Goal: Feedback & Contribution: Submit feedback/report problem

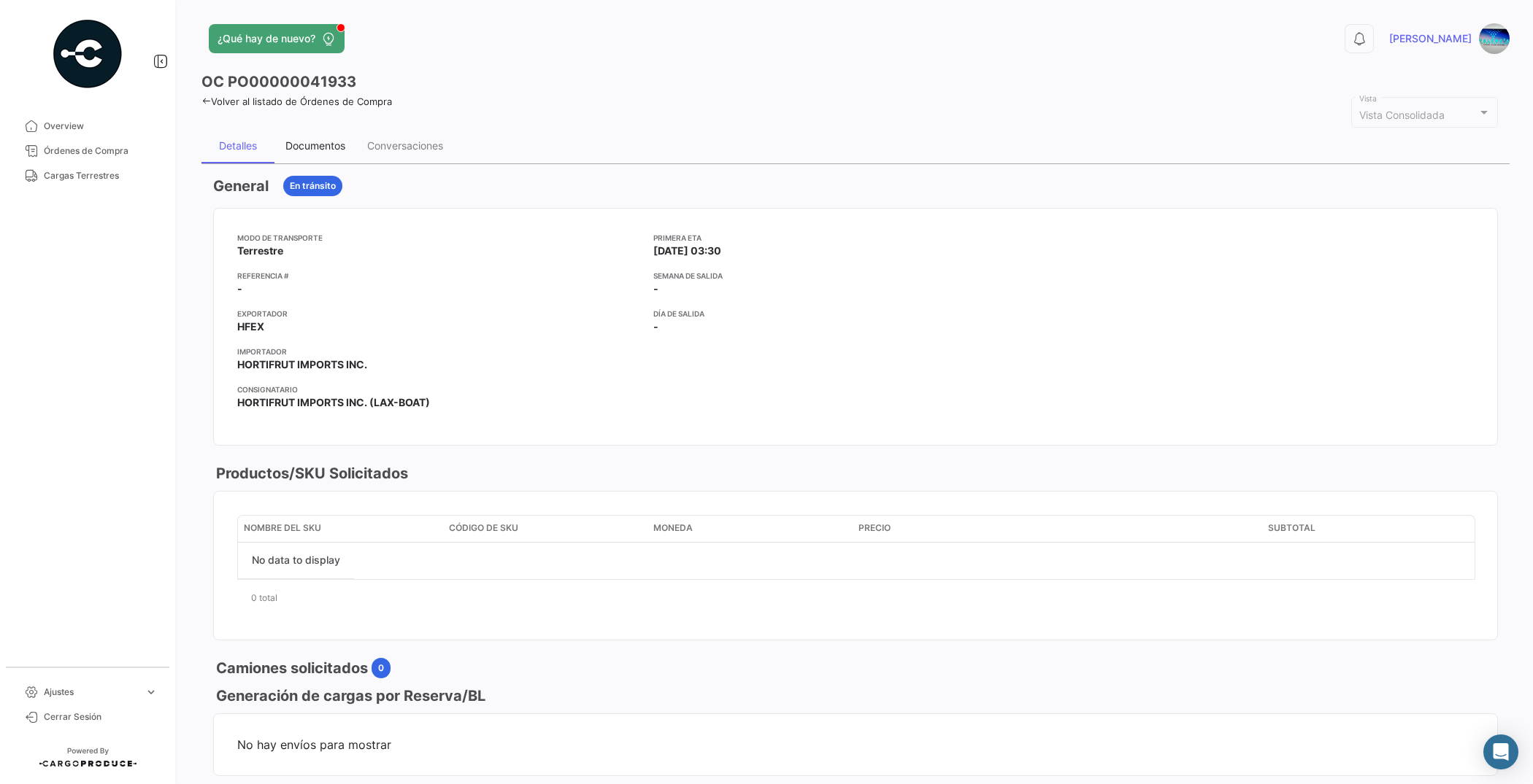
click at [331, 147] on div "Documentos" at bounding box center [316, 145] width 60 height 12
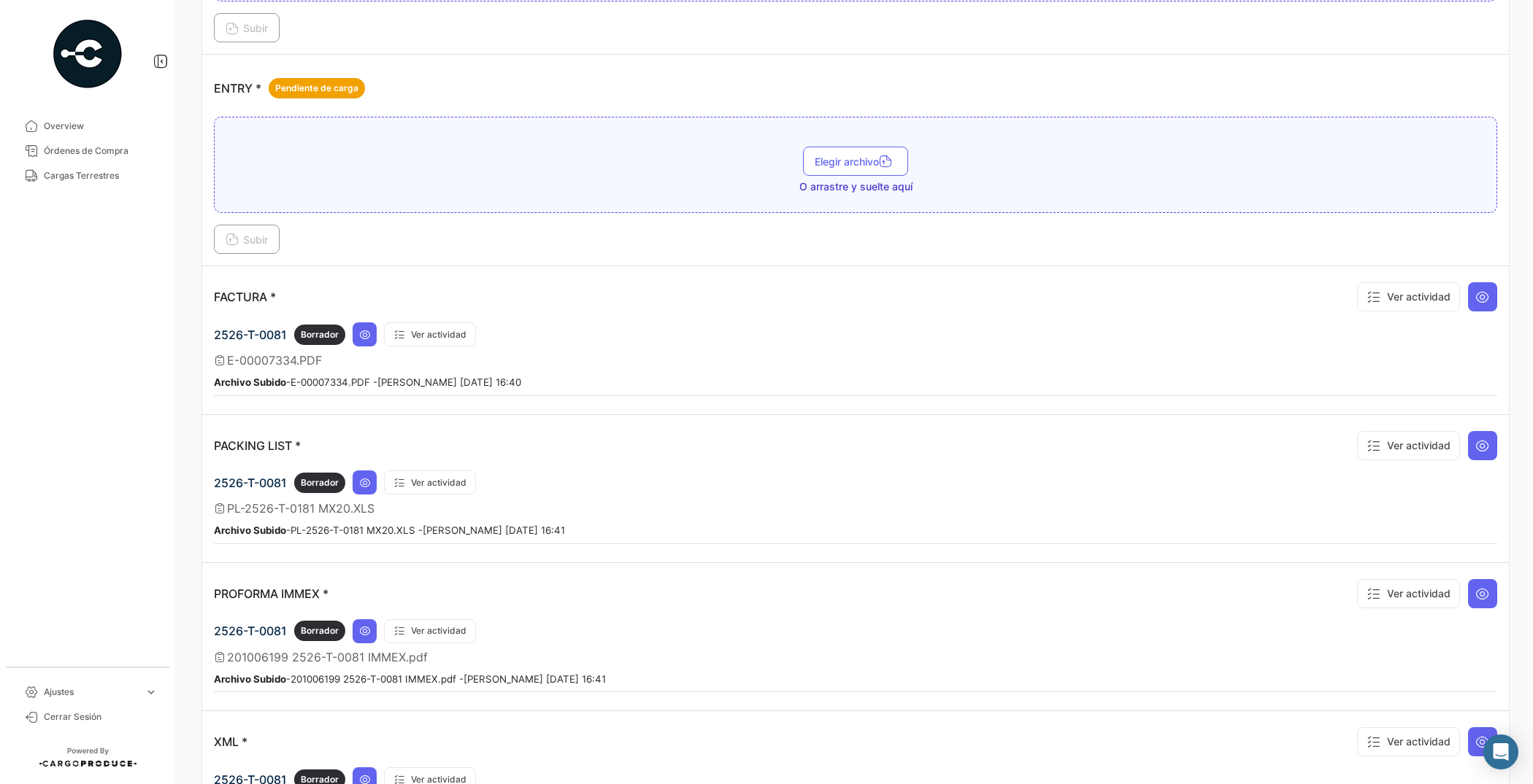
scroll to position [912, 0]
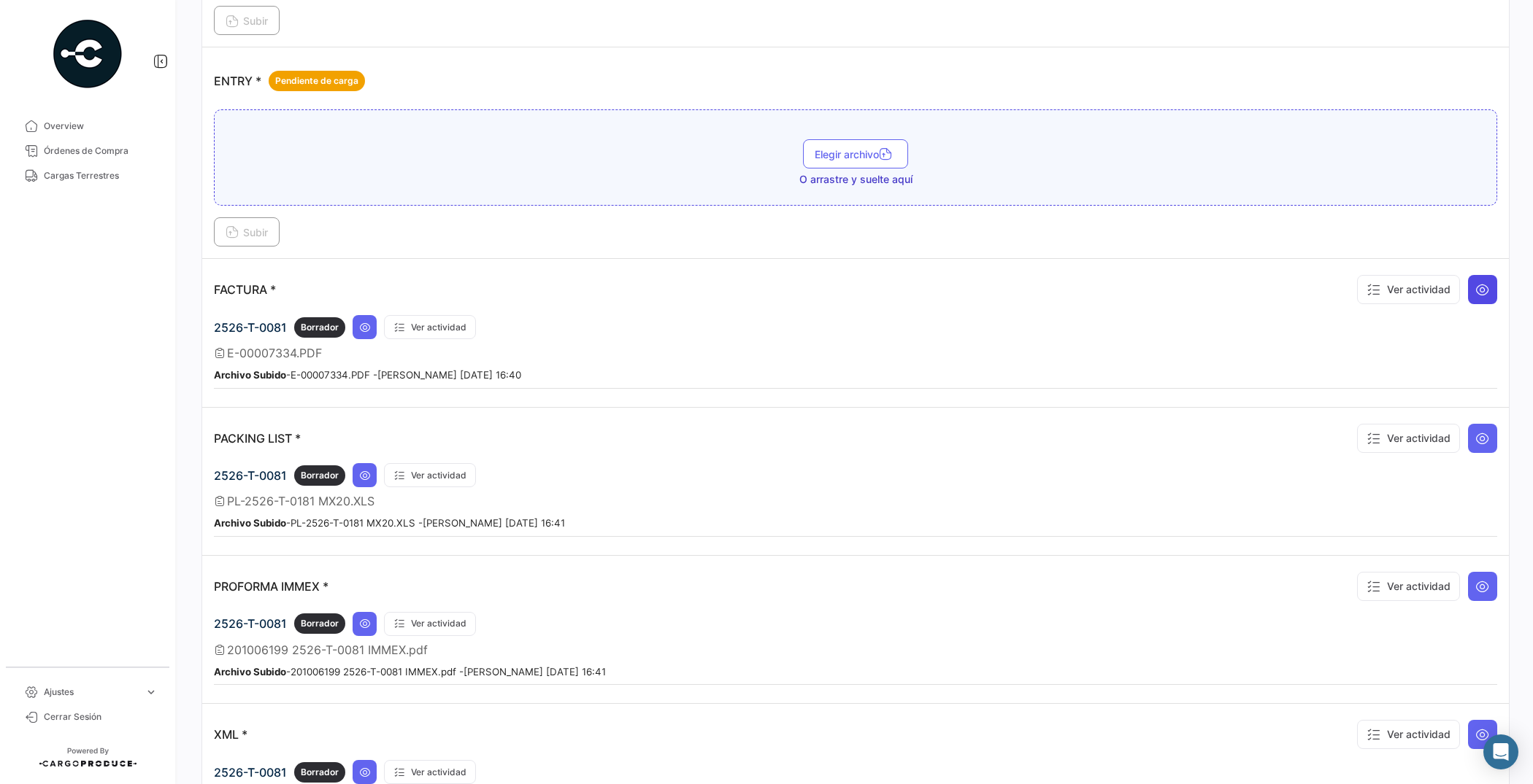
click at [1475, 297] on icon at bounding box center [1483, 290] width 15 height 15
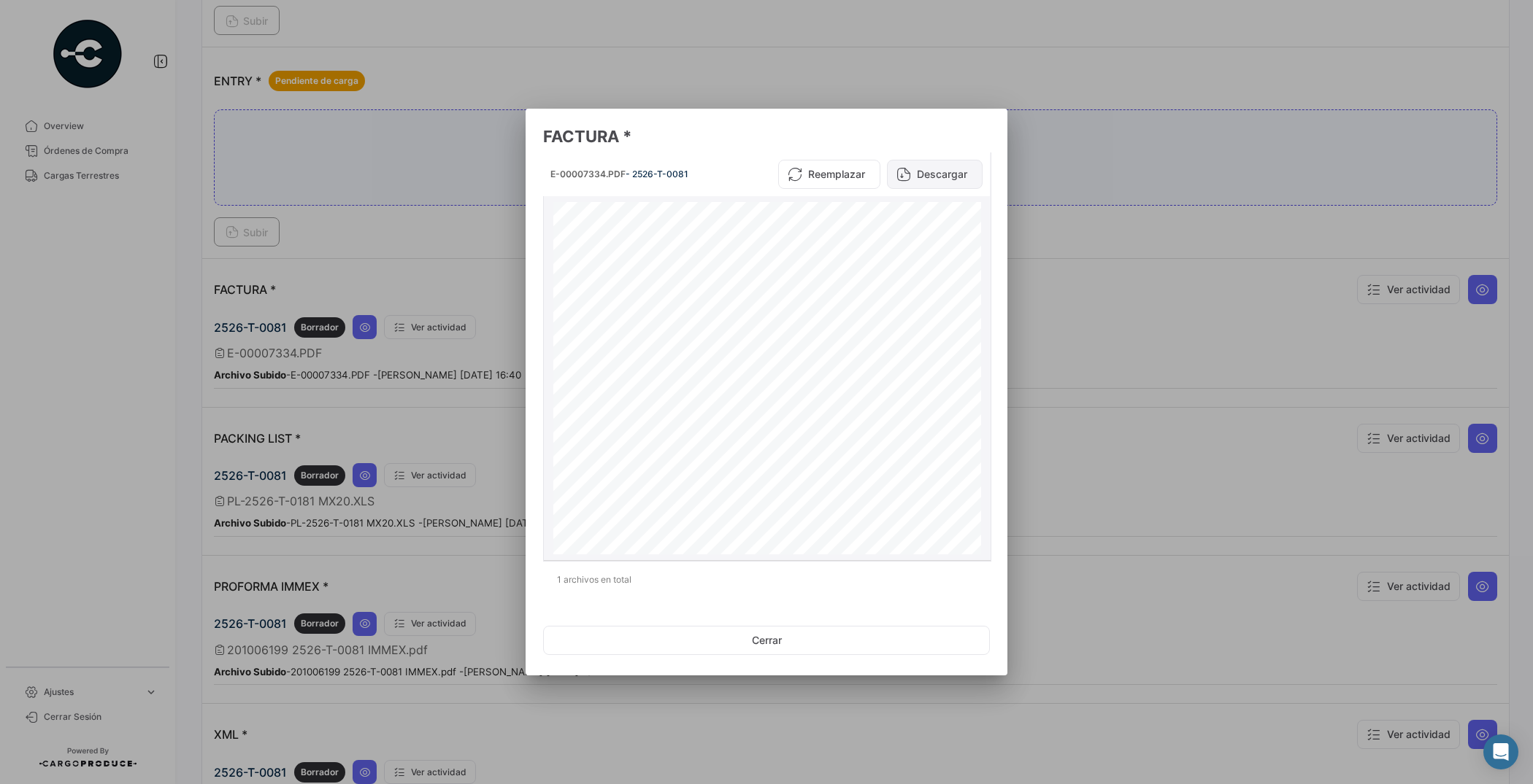
click at [932, 173] on button "Descargar" at bounding box center [934, 174] width 96 height 29
click at [833, 634] on button "Cerrar" at bounding box center [766, 640] width 447 height 29
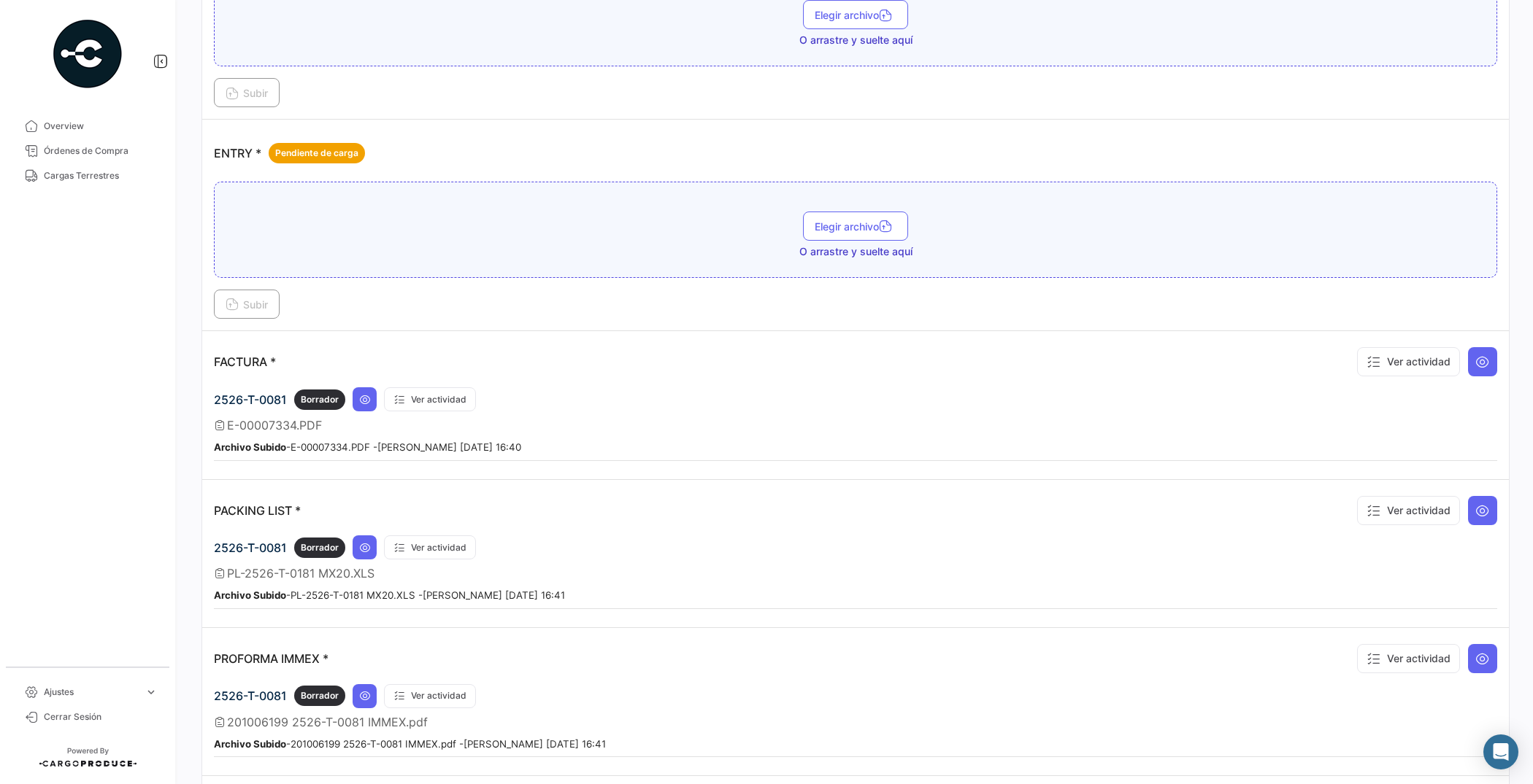
scroll to position [820, 0]
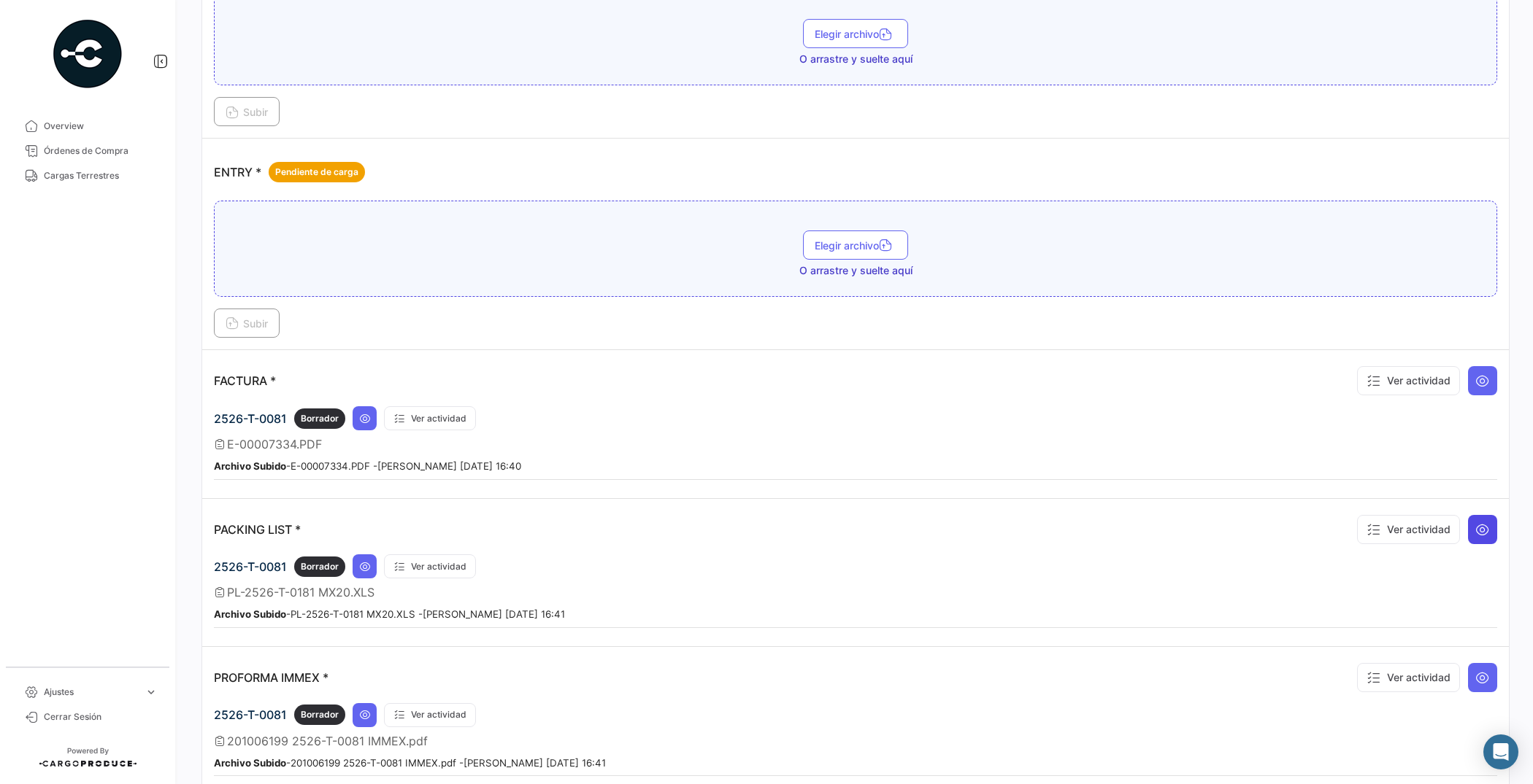
click at [1475, 532] on icon at bounding box center [1483, 529] width 15 height 15
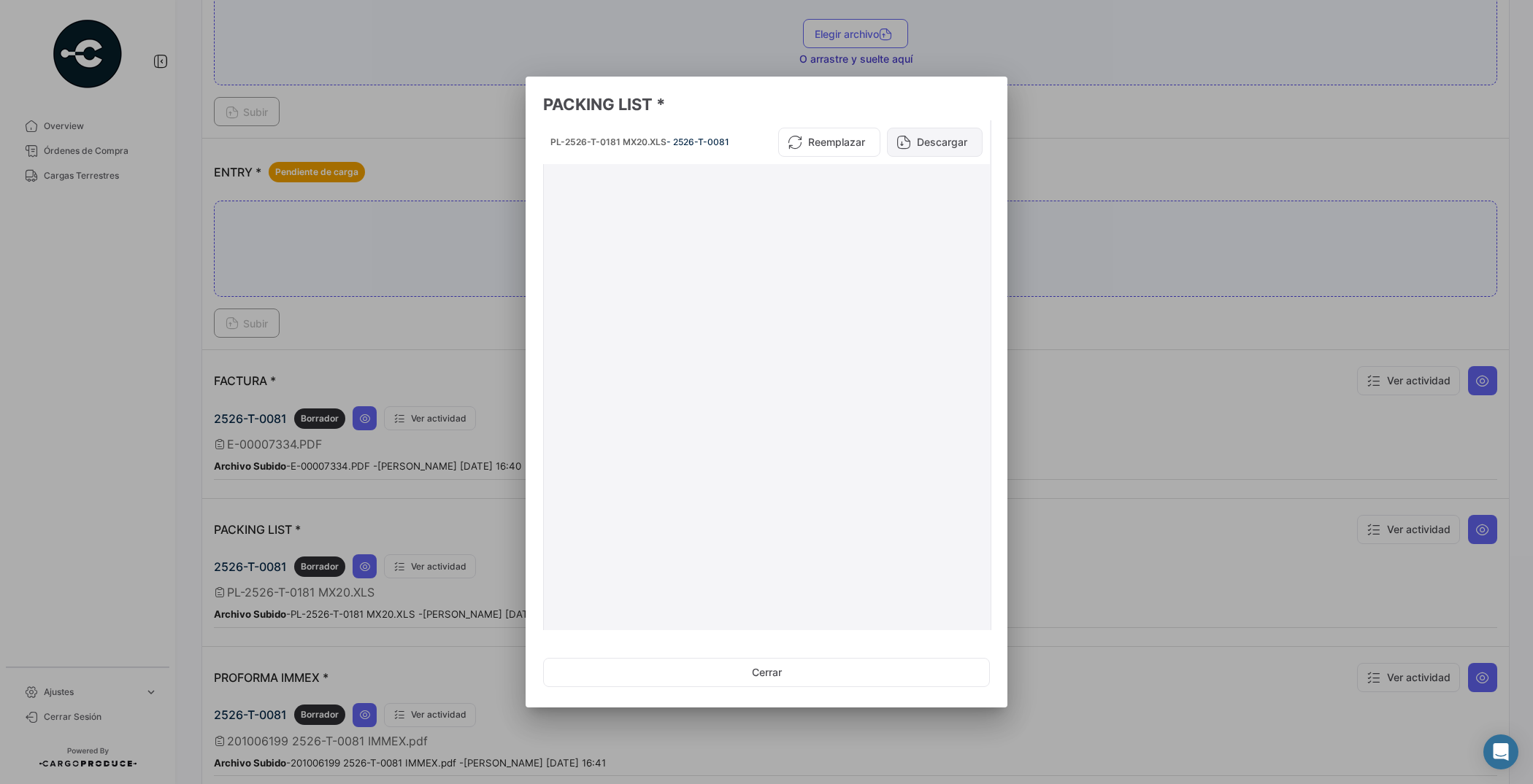
click at [925, 145] on button "Descargar" at bounding box center [934, 142] width 96 height 29
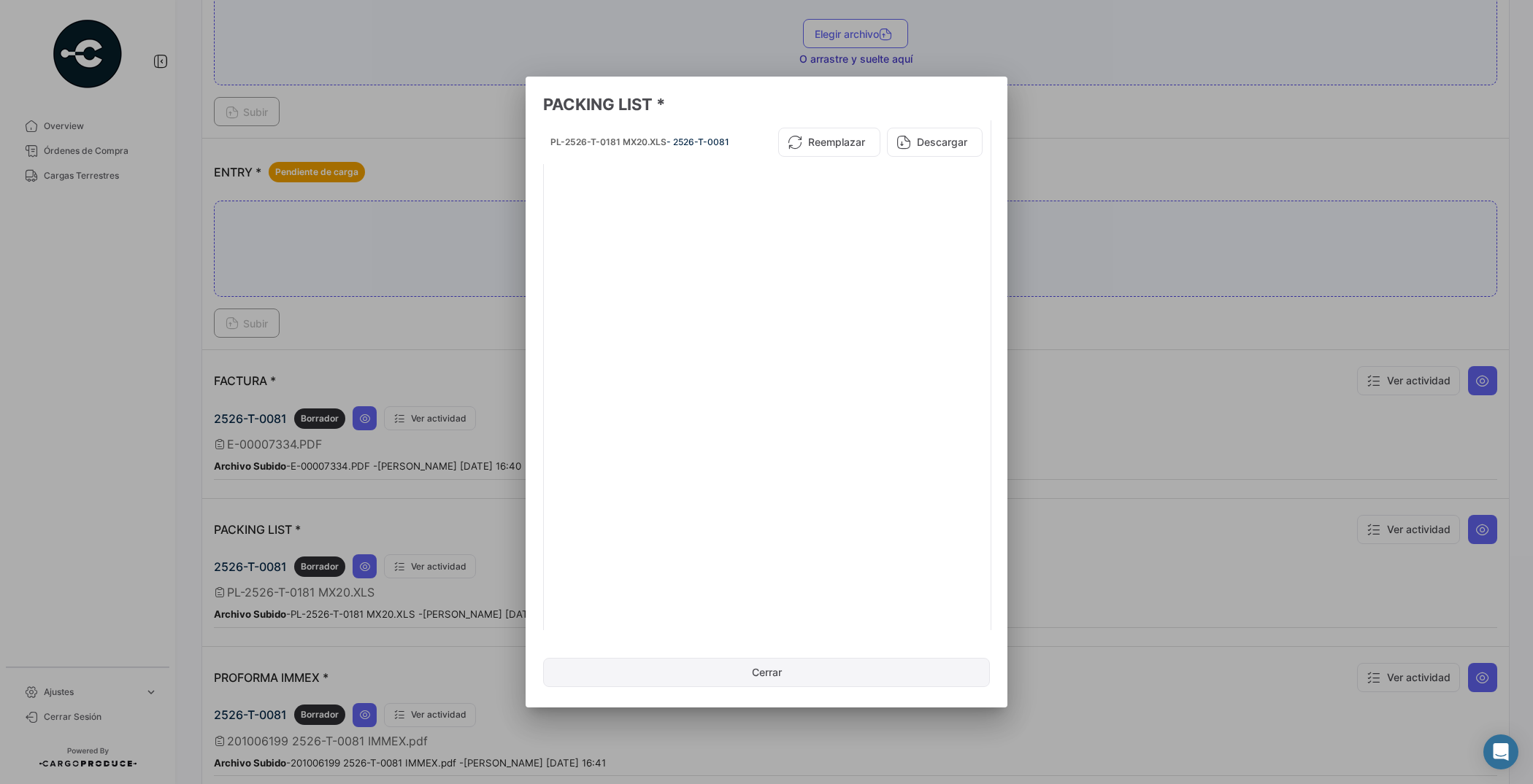
click at [790, 664] on button "Cerrar" at bounding box center [766, 672] width 447 height 29
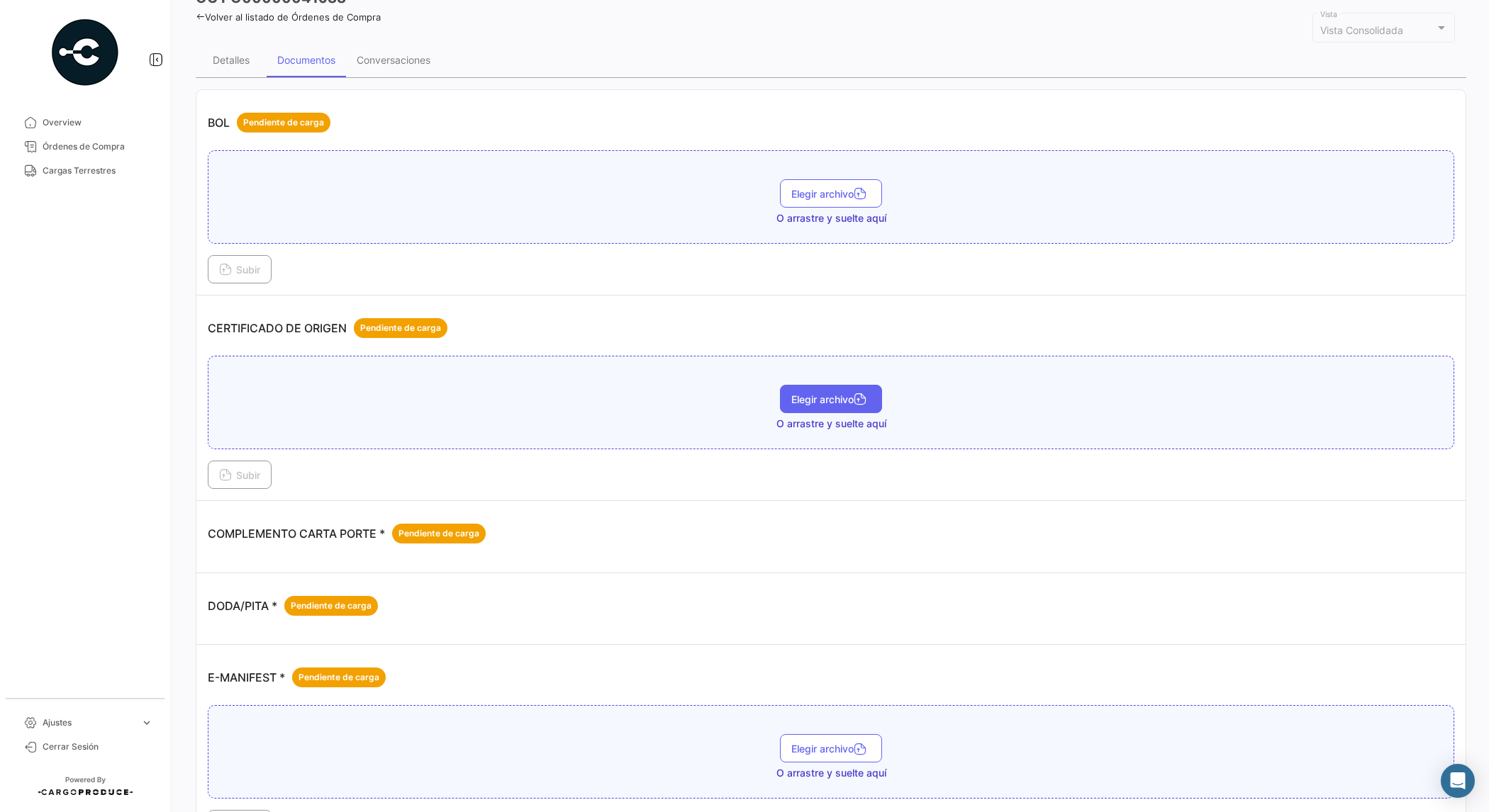
scroll to position [0, 0]
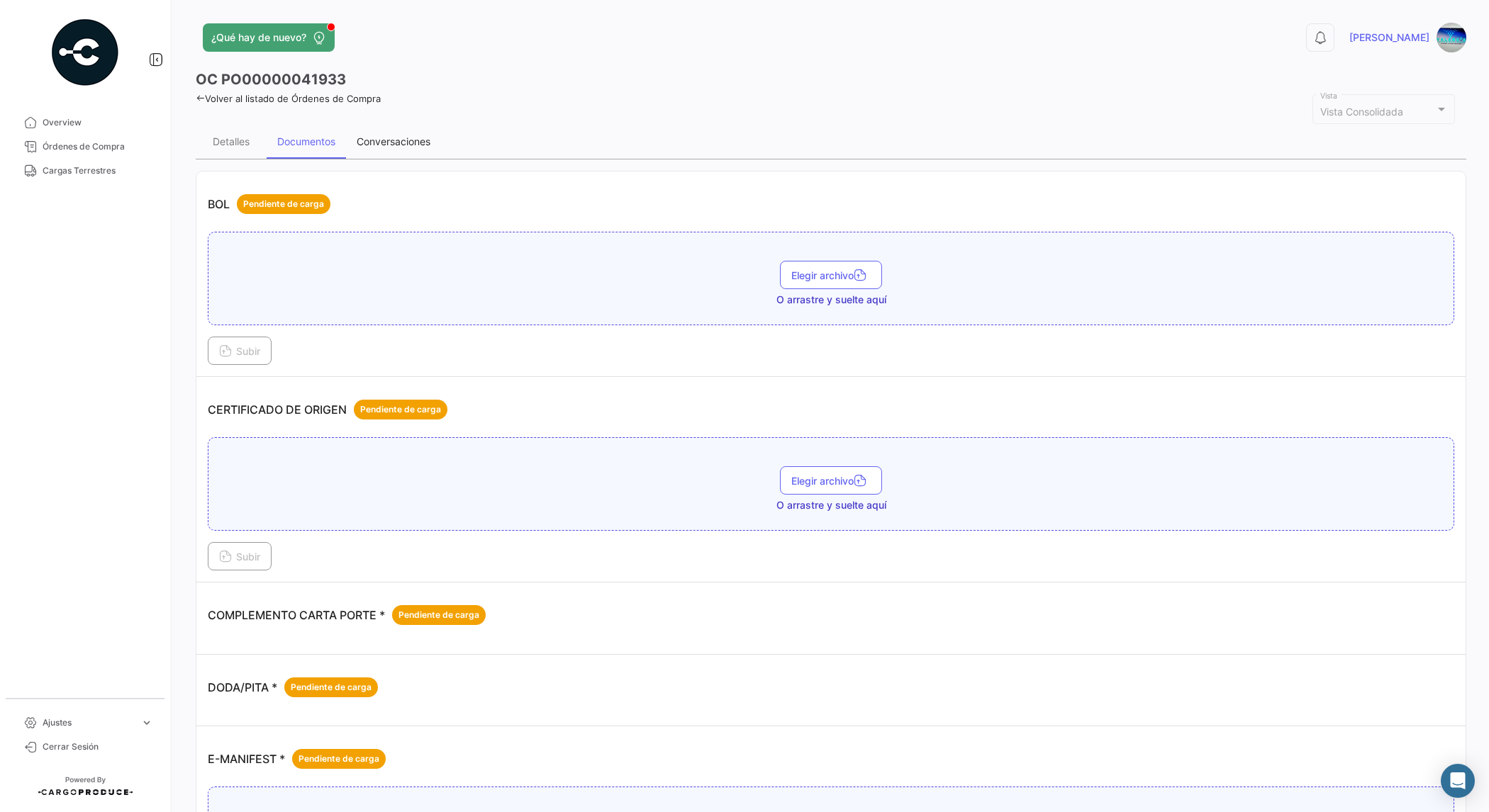
click at [360, 136] on div "Conversaciones" at bounding box center [394, 141] width 74 height 12
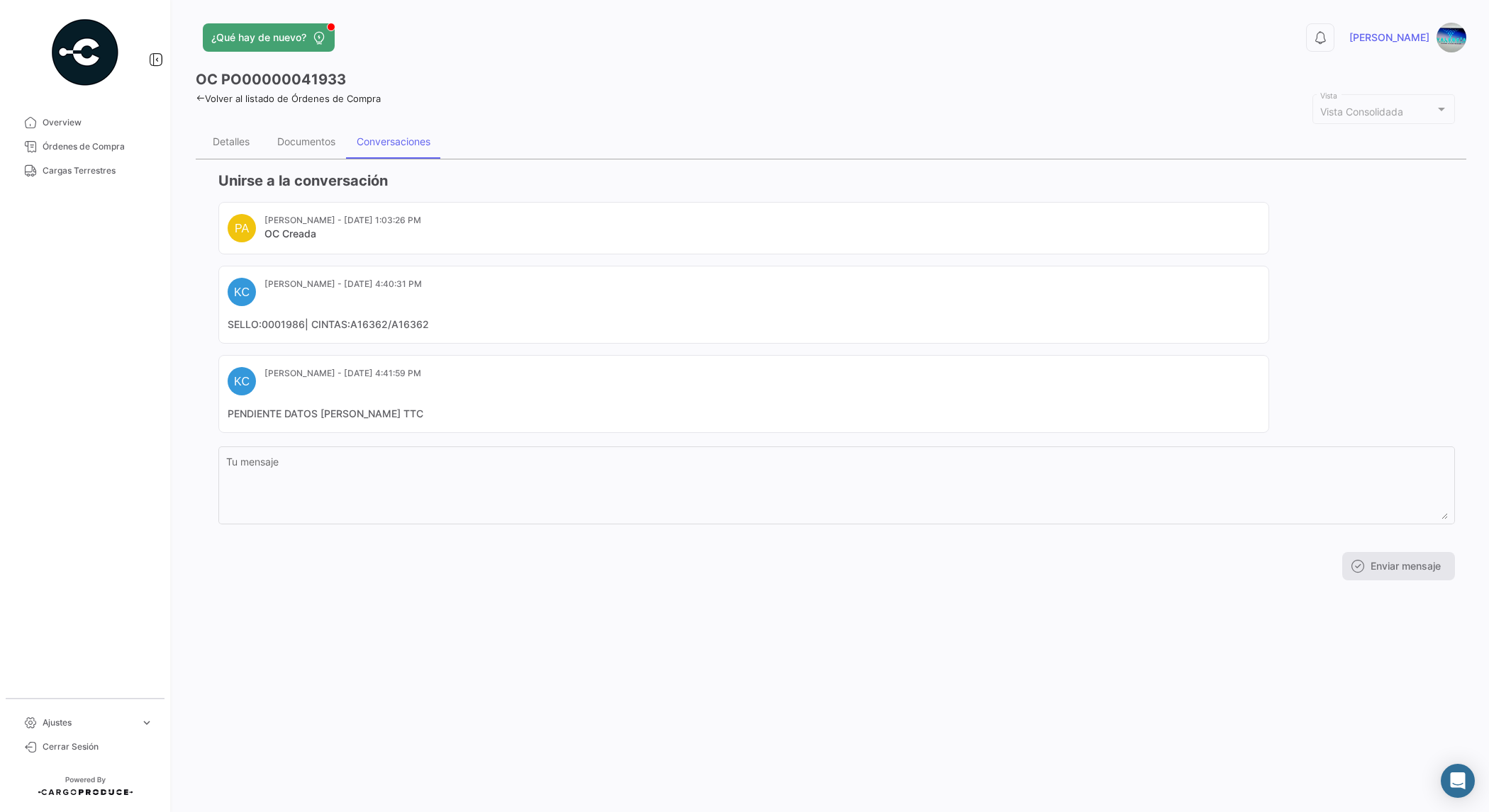
drag, startPoint x: 260, startPoint y: 328, endPoint x: 303, endPoint y: 327, distance: 43.0
click at [303, 325] on mat-card-content "SELLO:0001986| CINTAS:A16362/A16362" at bounding box center [743, 325] width 1032 height 14
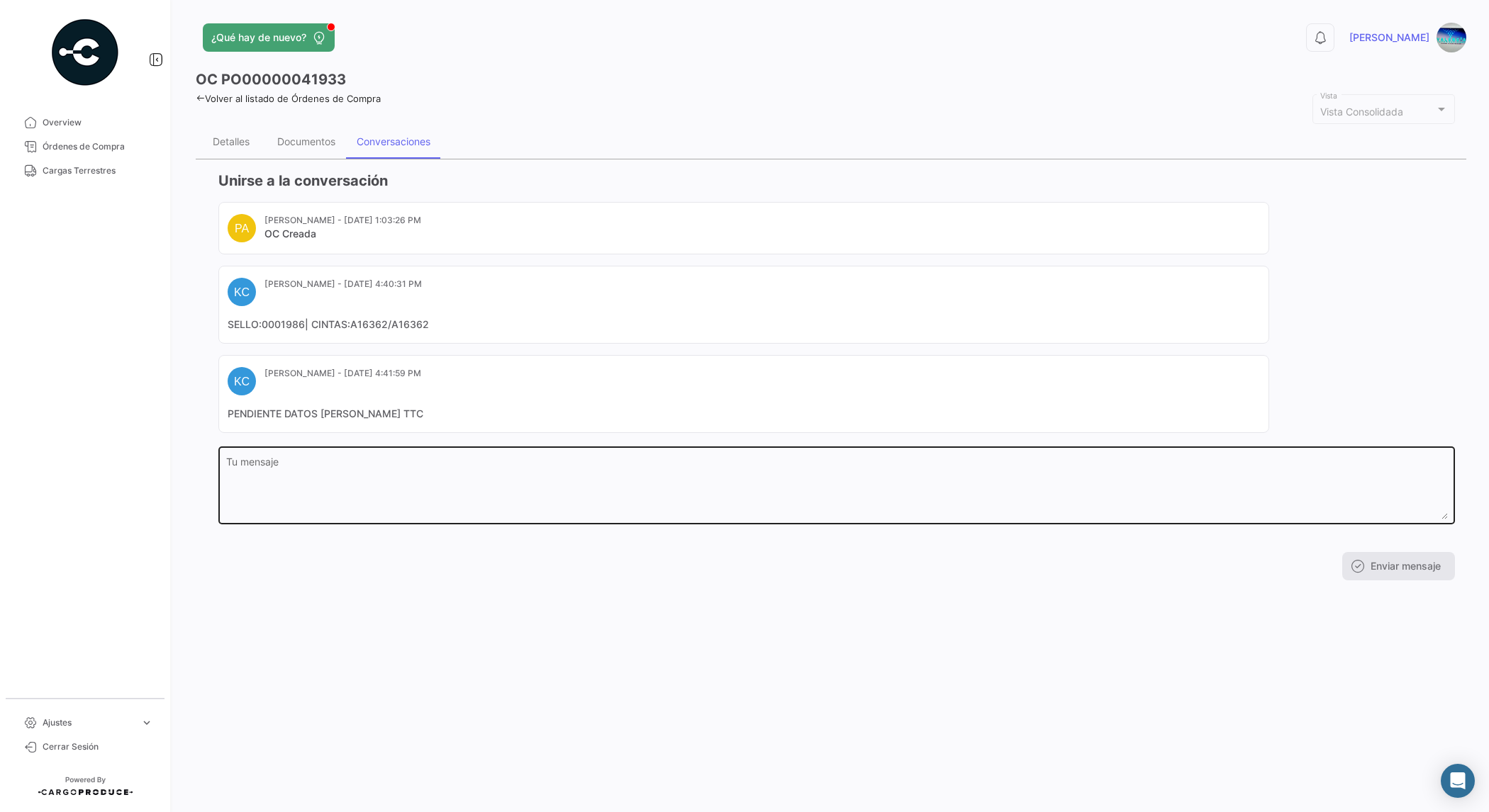
copy mat-card-content "0001986"
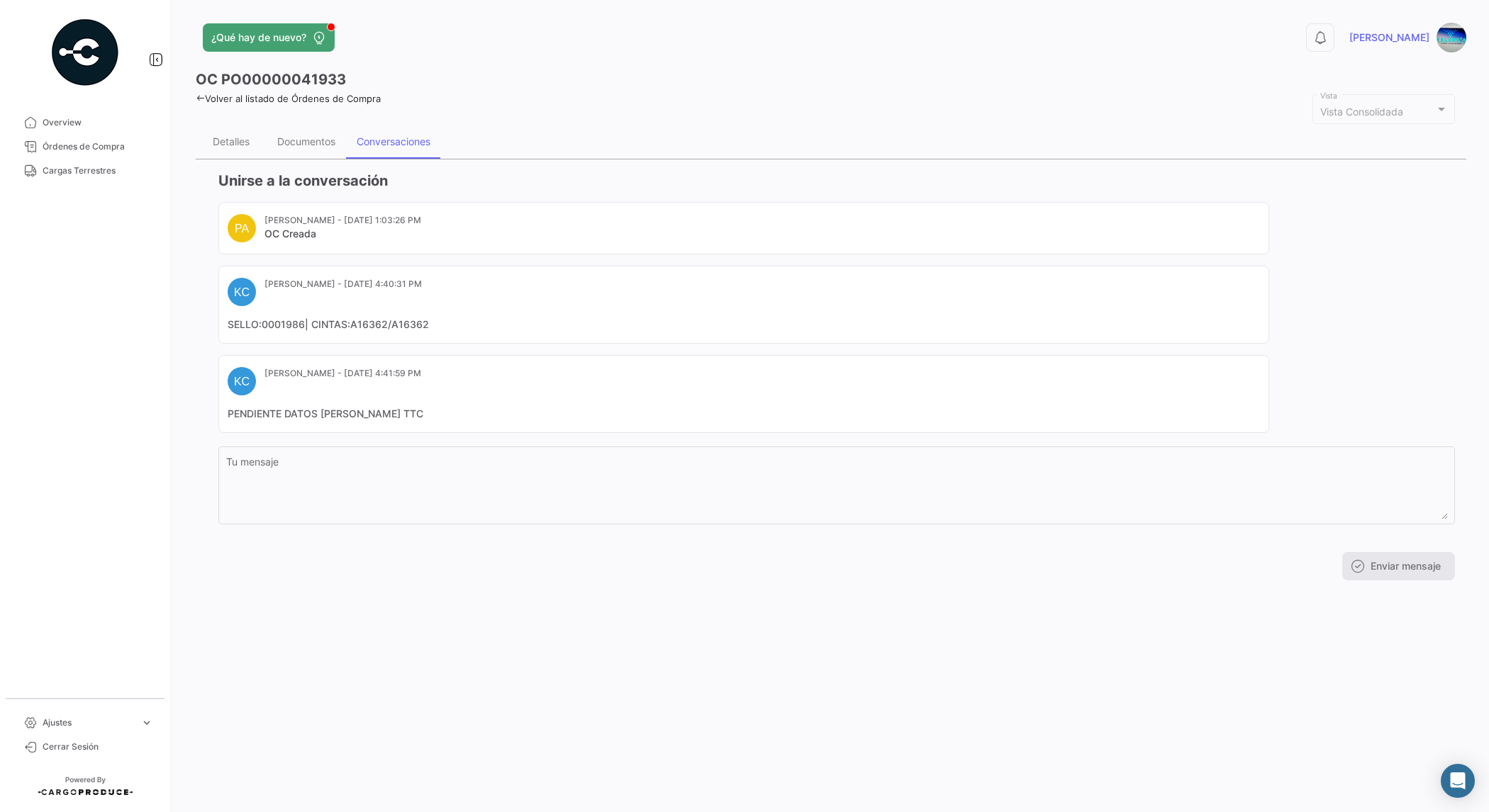
drag, startPoint x: 345, startPoint y: 328, endPoint x: 383, endPoint y: 327, distance: 38.0
click at [383, 327] on mat-card-content "SELLO:0001986| CINTAS:A16362/A16362" at bounding box center [743, 325] width 1032 height 14
copy mat-card-content "A16362"
click at [403, 314] on mat-card "KC [PERSON_NAME] - [DATE] 4:40:31 PM SELLO:0001986| CINTAS:A16362/A16362" at bounding box center [743, 305] width 1051 height 78
drag, startPoint x: 445, startPoint y: 324, endPoint x: 225, endPoint y: 320, distance: 220.0
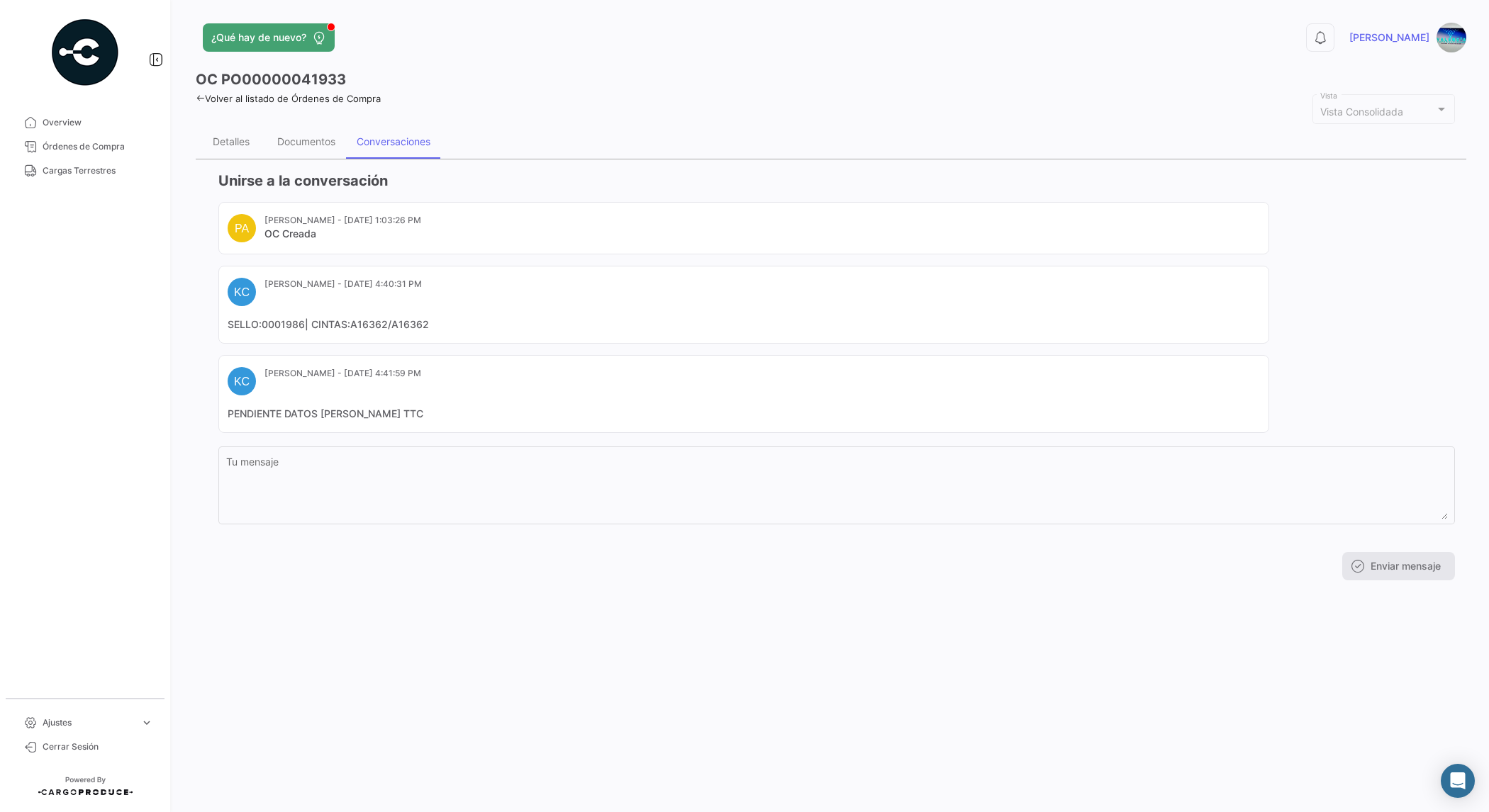
click at [225, 320] on mat-card "KC [PERSON_NAME] - [DATE] 4:40:31 PM SELLO:0001986| CINTAS:A16362/A16362" at bounding box center [743, 305] width 1051 height 78
copy mat-card-content "SELLO:0001986| CINTAS:A16362/A16362"
click at [301, 143] on div "Documentos" at bounding box center [306, 141] width 58 height 12
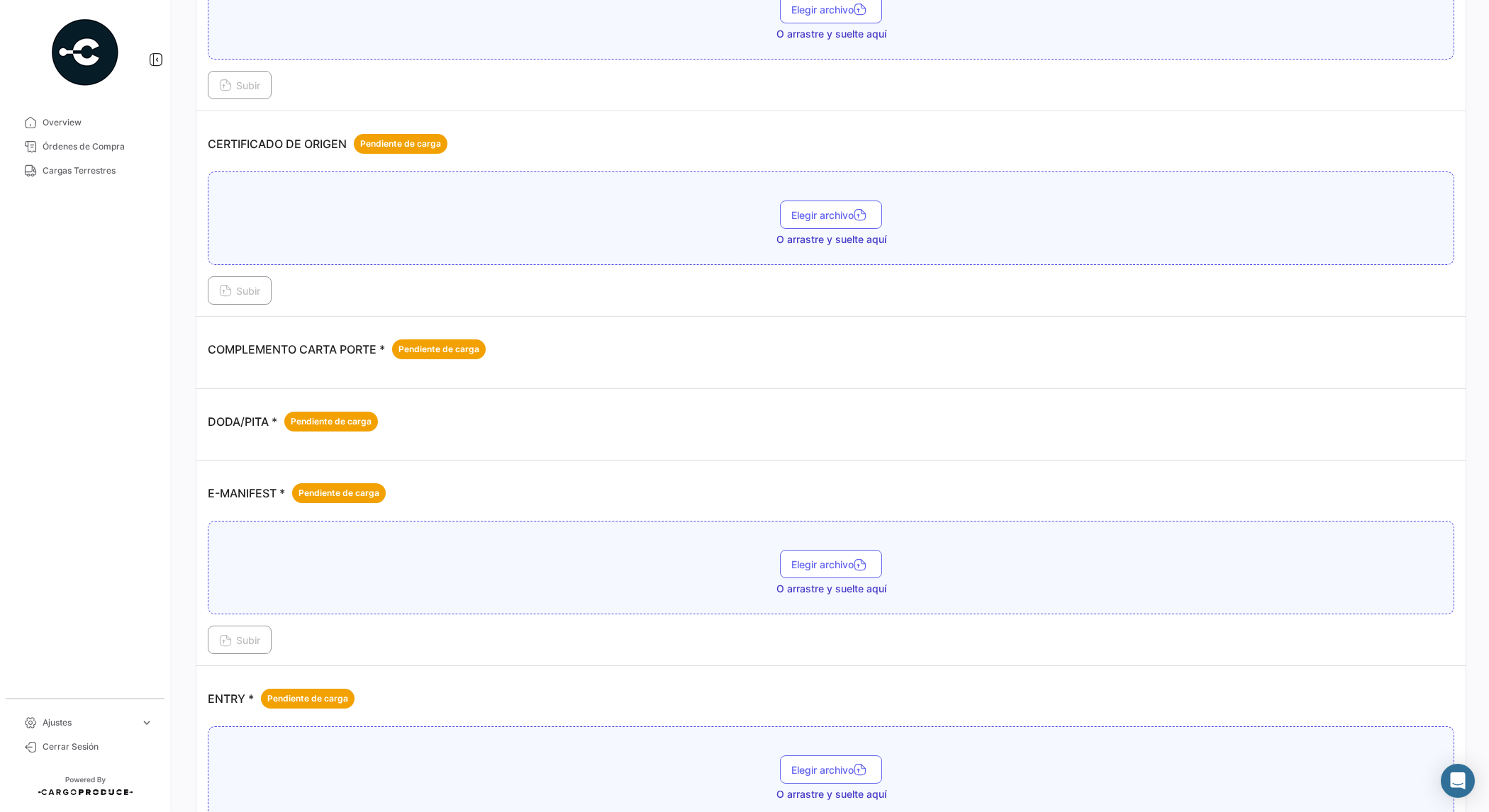
scroll to position [443, 0]
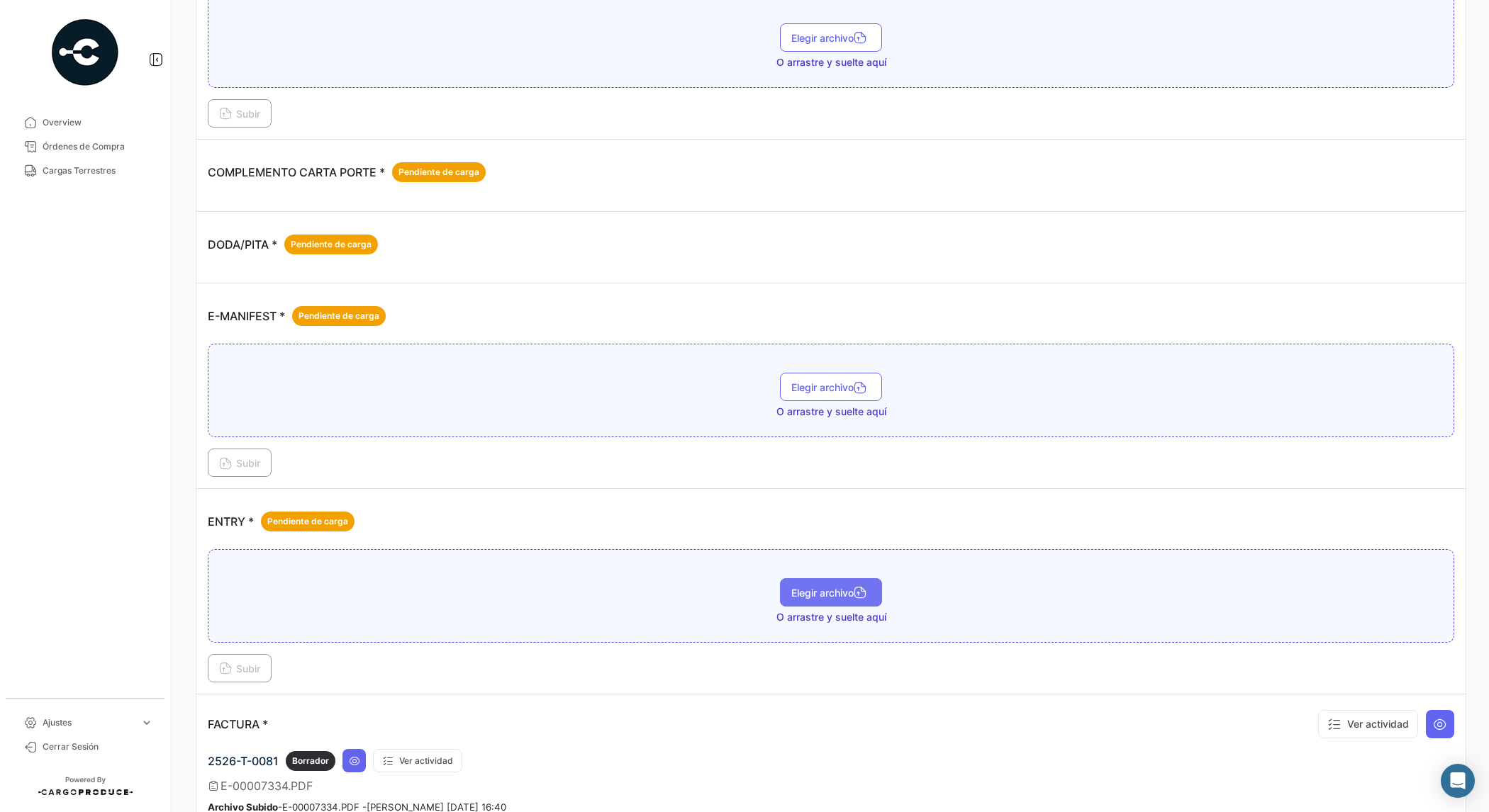
click at [812, 594] on span "Elegir archivo" at bounding box center [831, 592] width 79 height 12
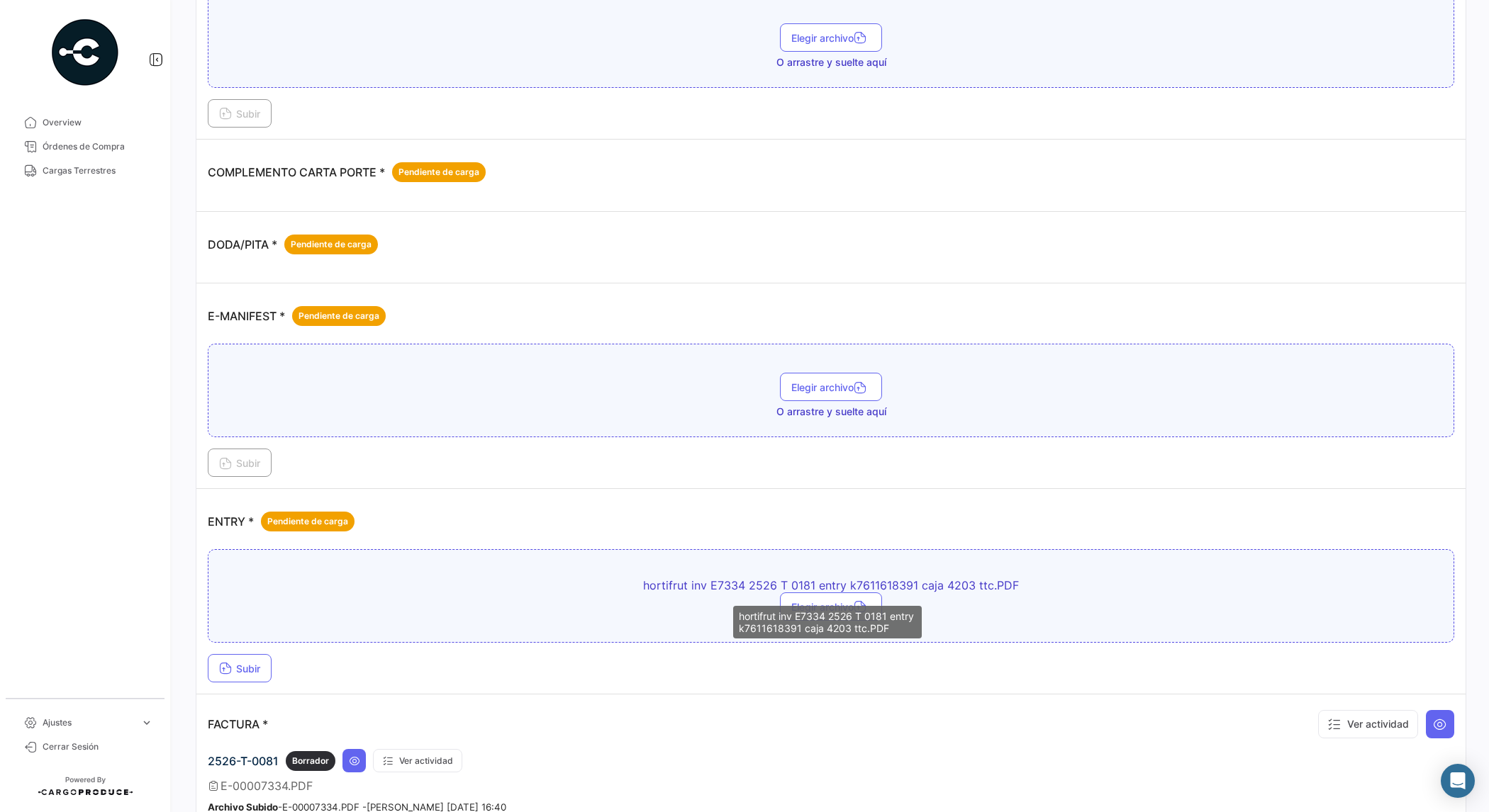
click at [794, 606] on div "hortifrut inv E7334 2526 T 0181 entry k7611618391 caja 4203 ttc.PDF" at bounding box center [827, 622] width 189 height 33
click at [218, 668] on button "Subir" at bounding box center [240, 668] width 64 height 28
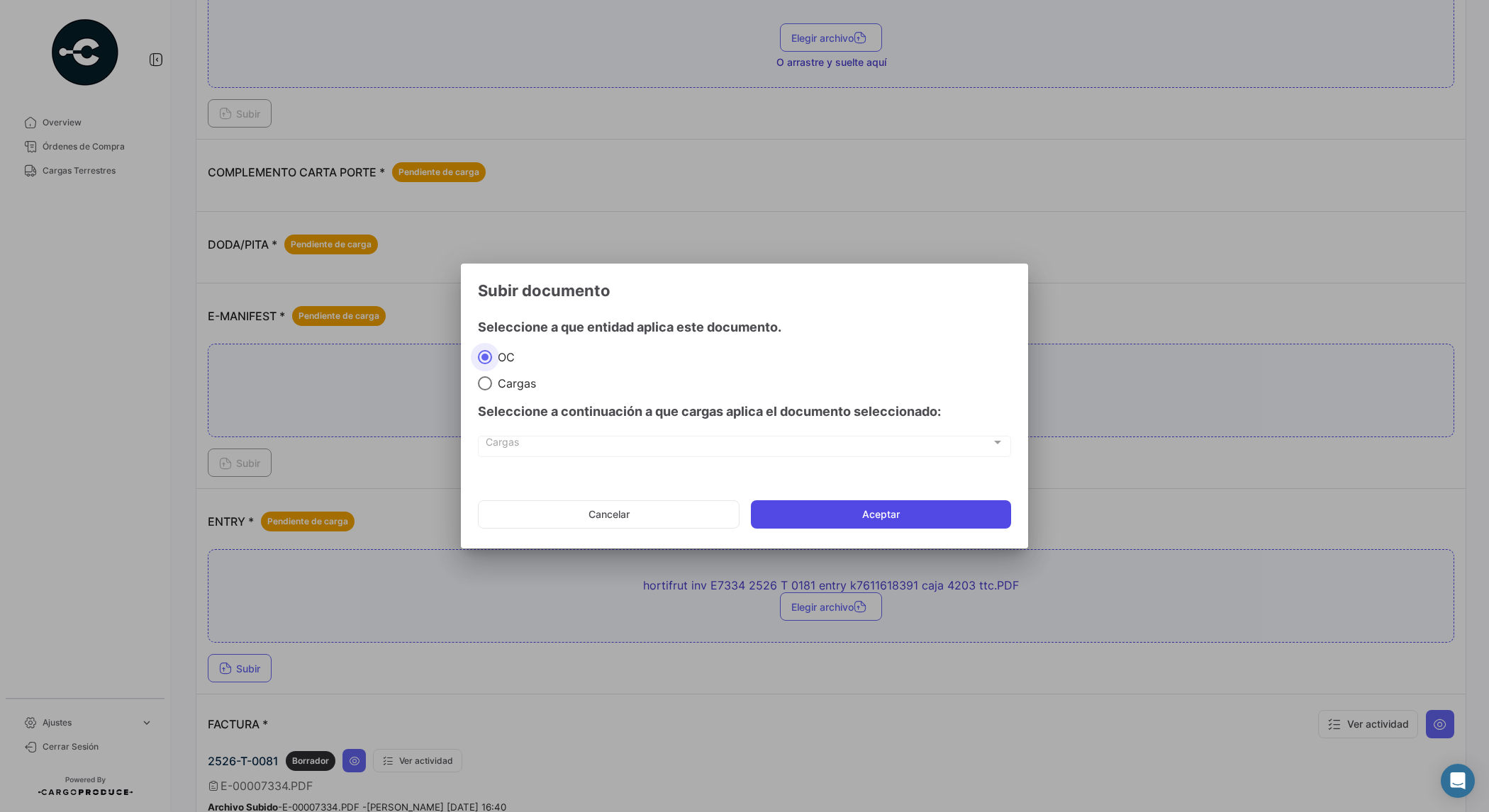
click at [848, 518] on button "Aceptar" at bounding box center [880, 515] width 260 height 28
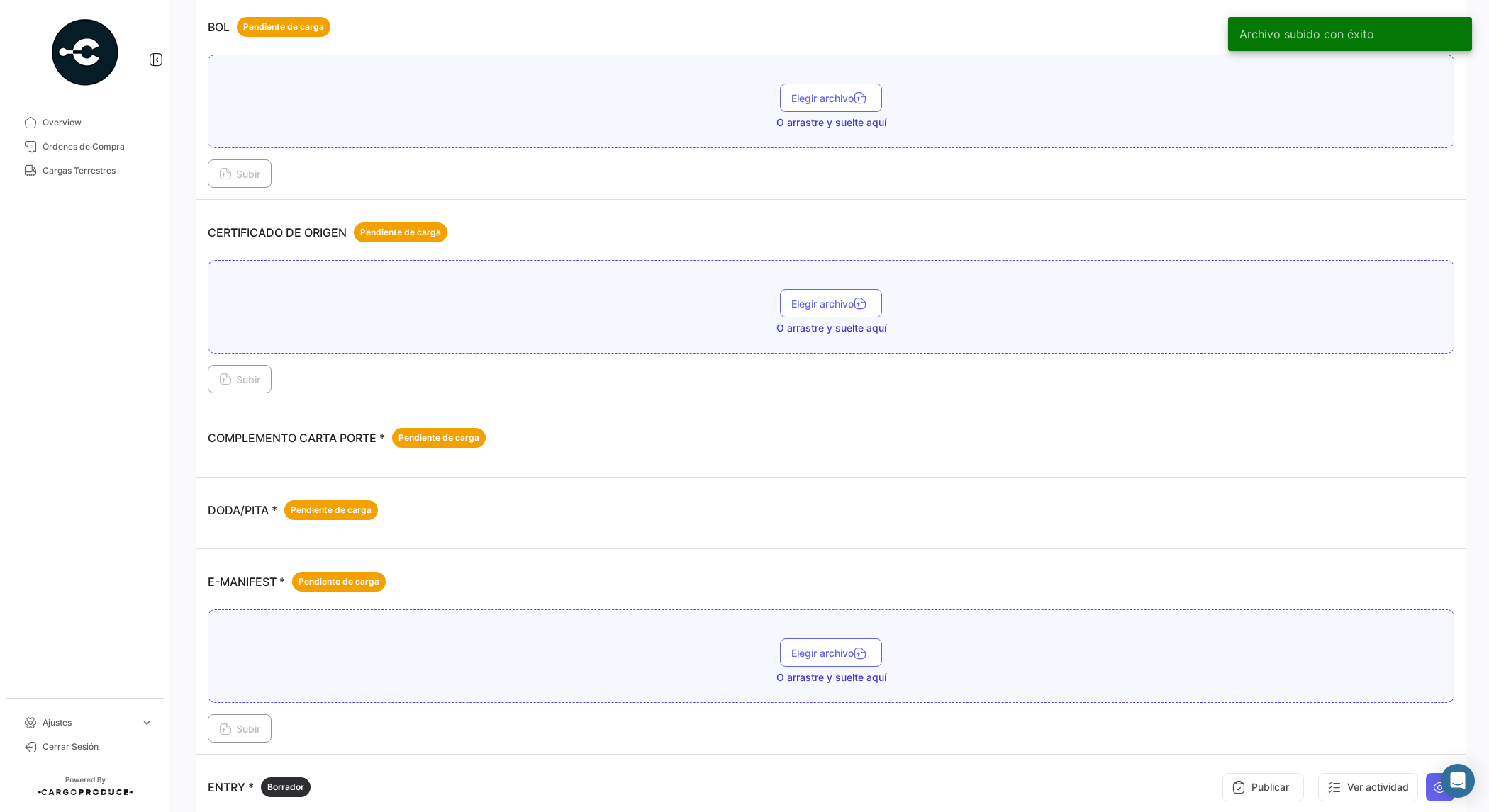
scroll to position [0, 0]
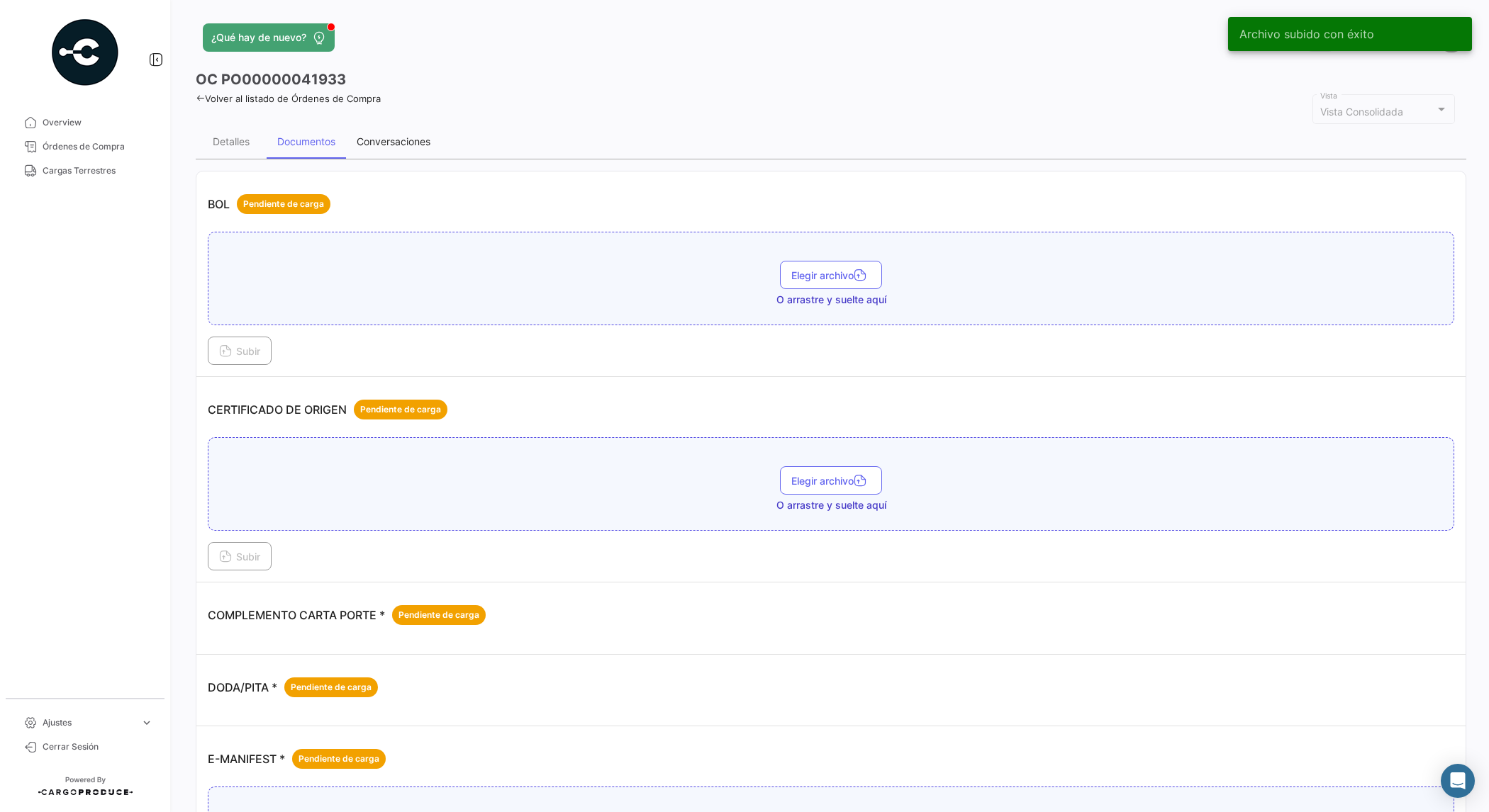
click at [384, 132] on div "Conversaciones" at bounding box center [394, 142] width 95 height 34
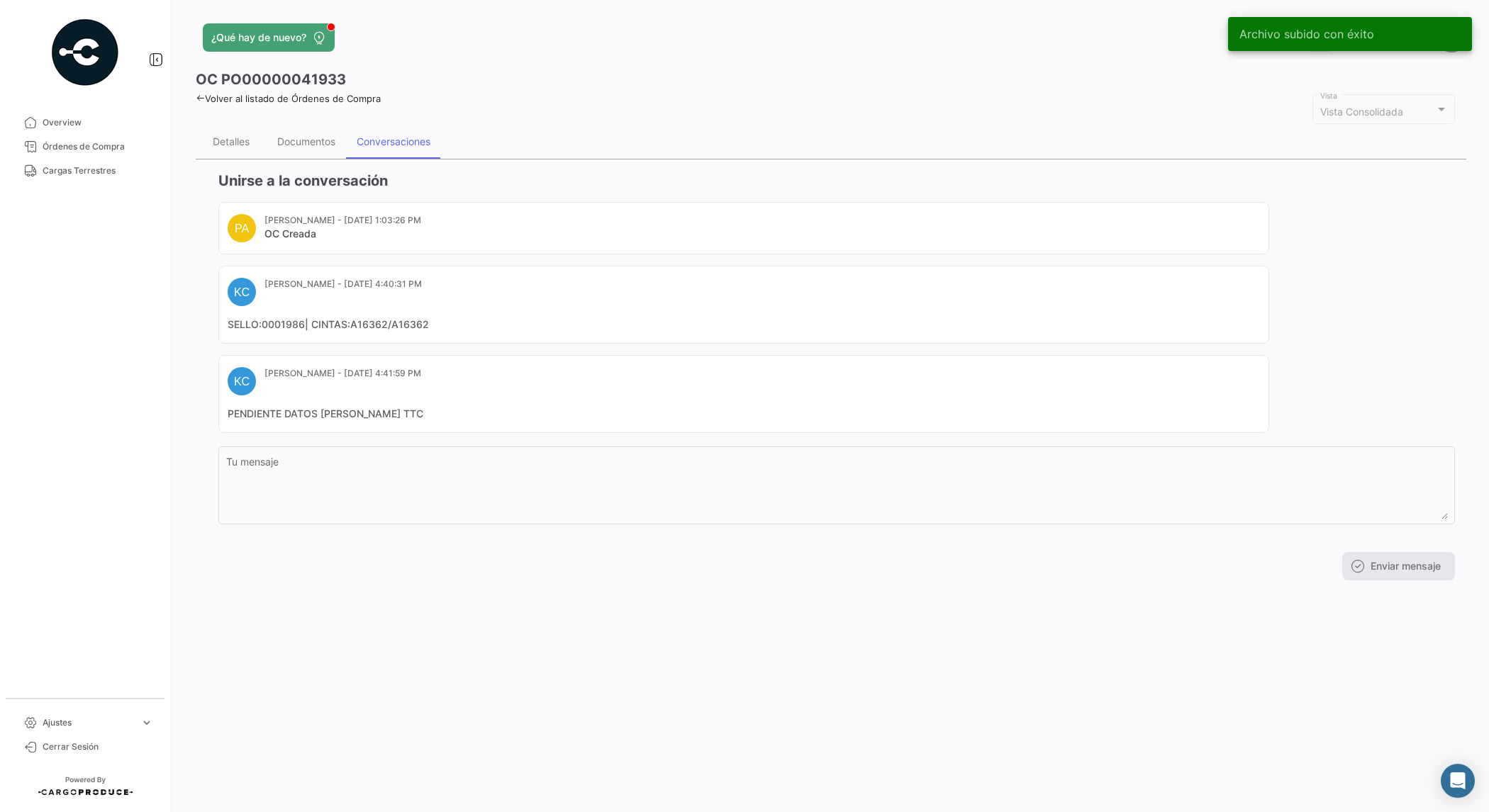
click at [325, 428] on mat-card "KC [PERSON_NAME] - [DATE] 4:41:59 PM PENDIENTE DATOS [PERSON_NAME] TTC" at bounding box center [743, 394] width 1051 height 78
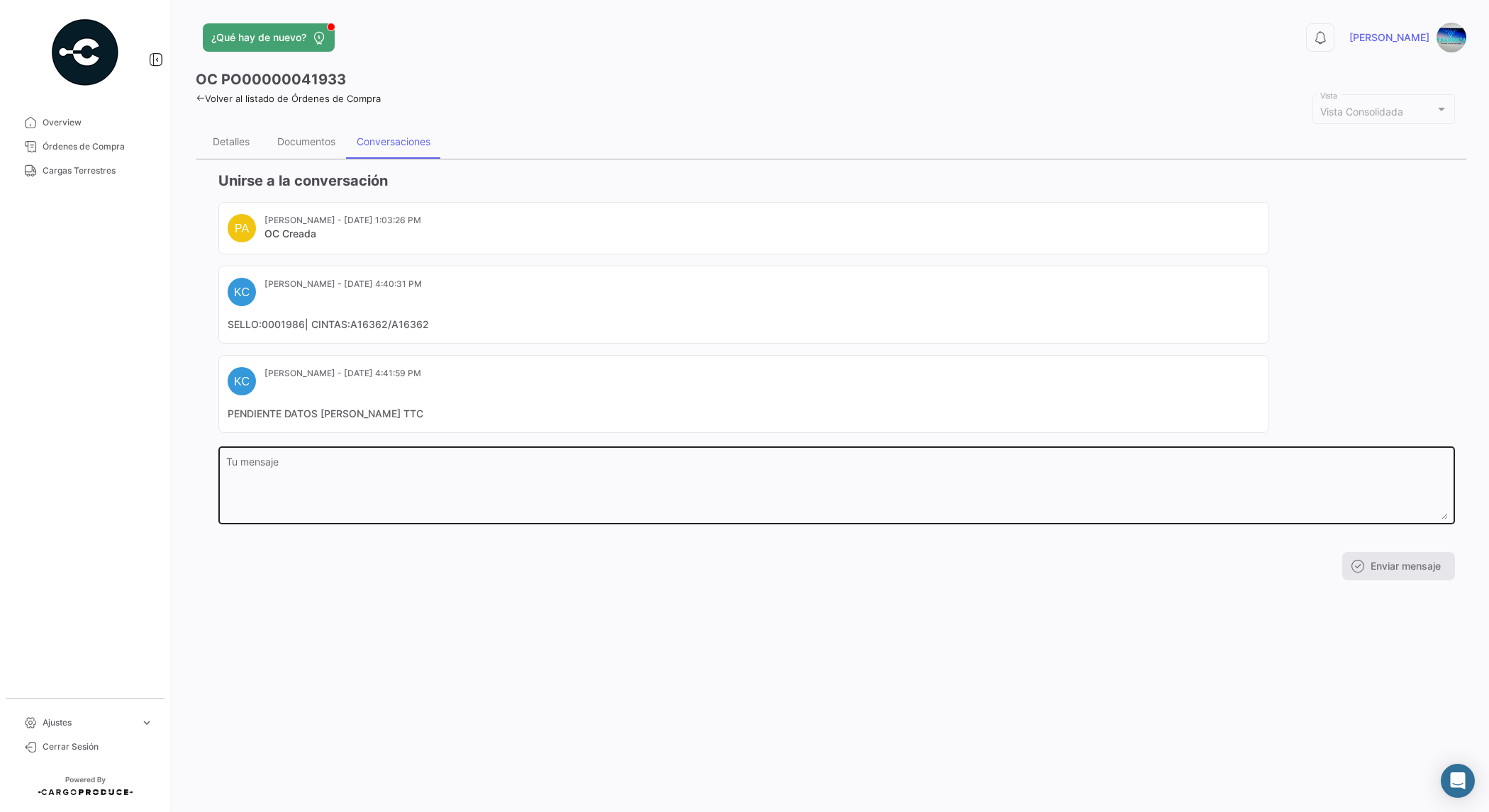
click at [284, 465] on textarea "Tu mensaje" at bounding box center [837, 489] width 1222 height 62
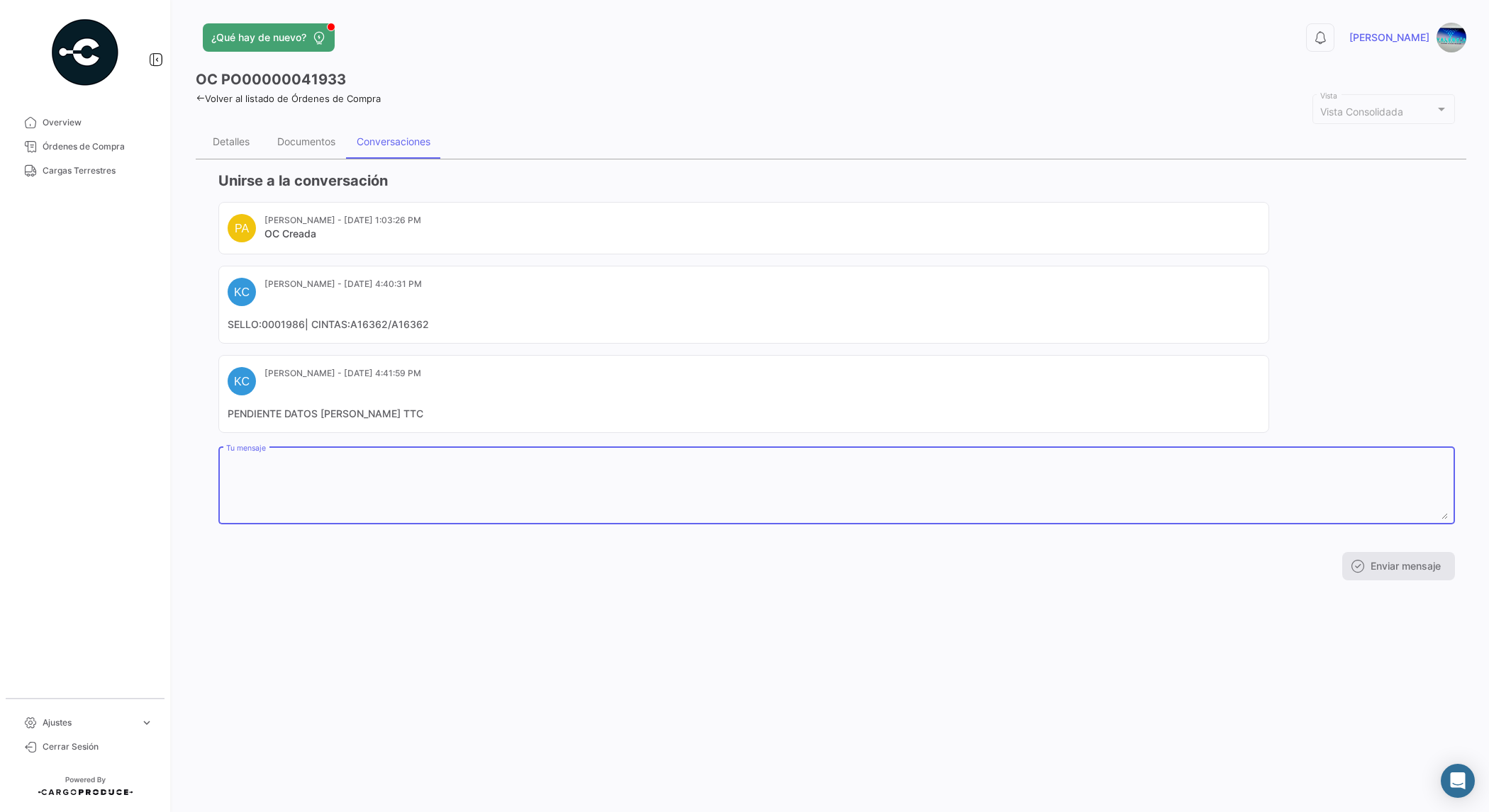
paste textarea "hortifrut inv E7334 2526 T 0181 entry k7611618391 caja 4203 ttc"
drag, startPoint x: 926, startPoint y: 461, endPoint x: 218, endPoint y: 452, distance: 708.1
click at [218, 452] on div "hortifrut inv E7334 2526 T 0181 entry k7611618391 caja 4203 ttc disponible en p…" at bounding box center [836, 484] width 1236 height 80
type textarea "hortifrut inv E7334 2526 T 0181 entry k7611618391 caja 4203 ttc disponible en p…"
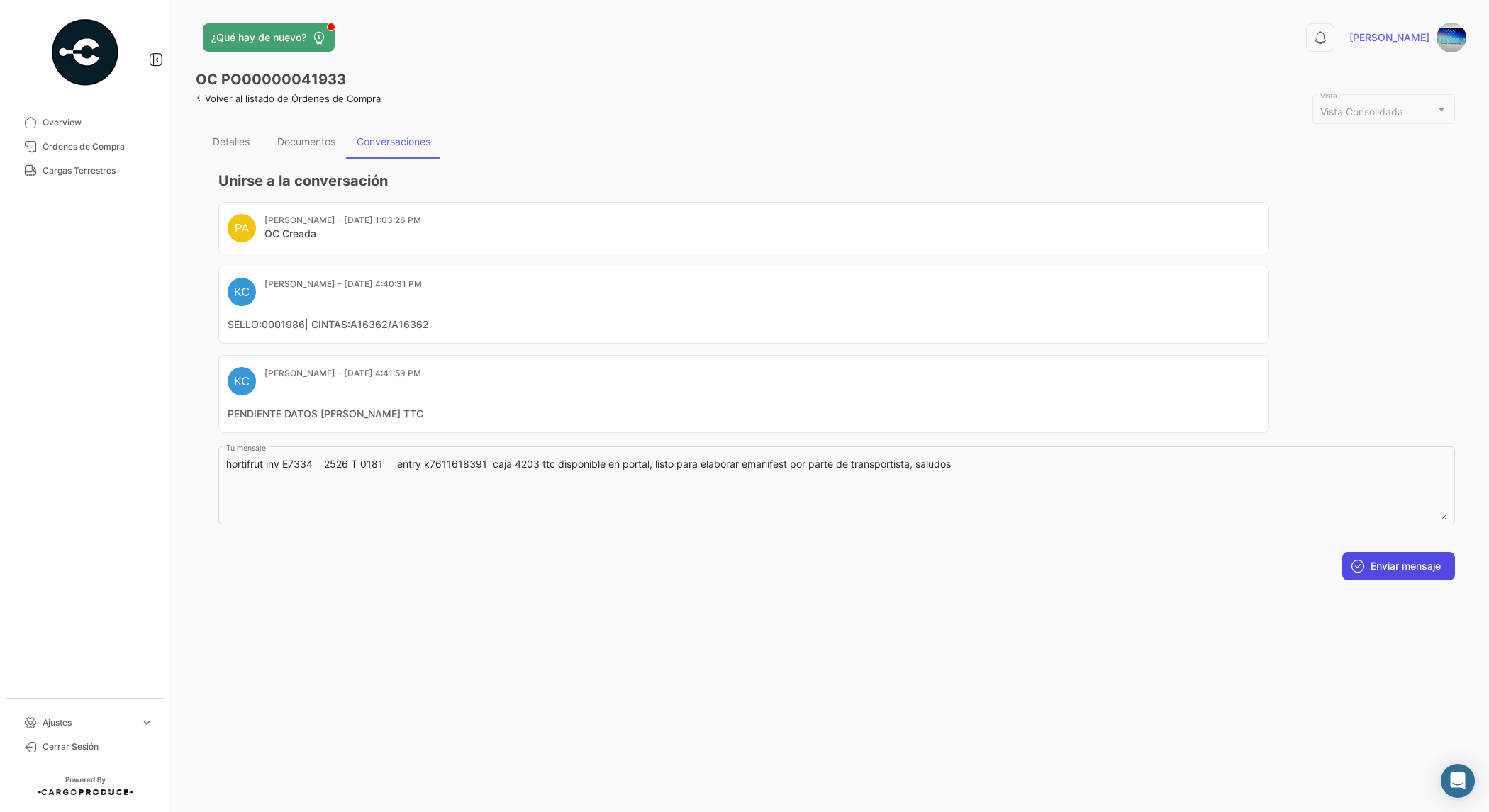
click at [1381, 558] on button "Enviar mensaje" at bounding box center [1398, 566] width 113 height 28
